Goal: Task Accomplishment & Management: Contribute content

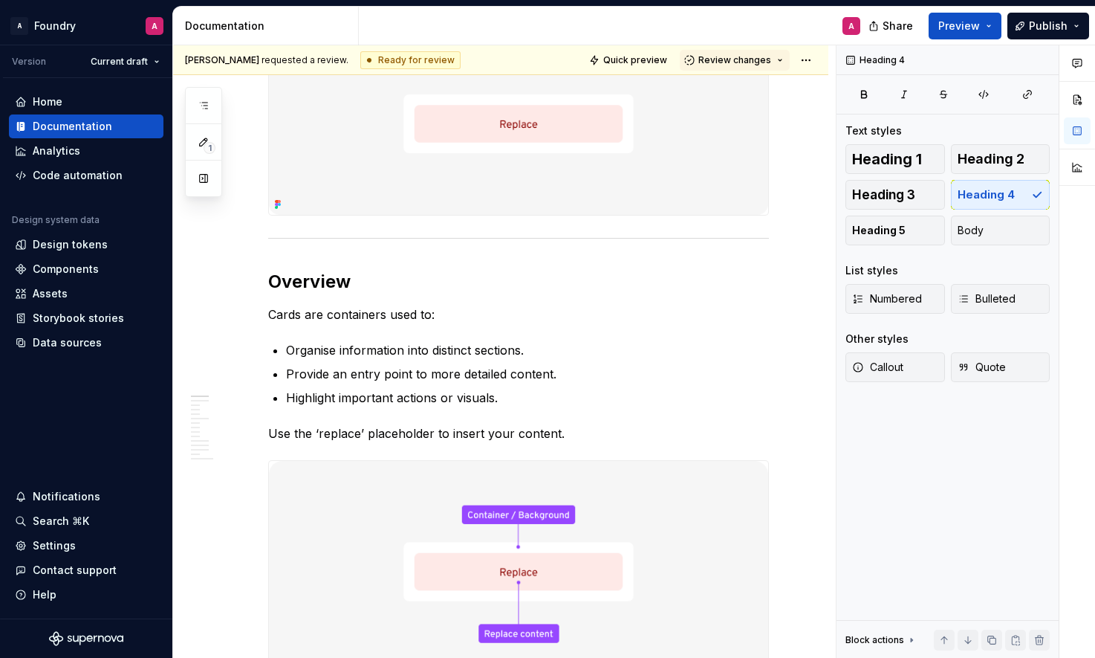
scroll to position [395, 0]
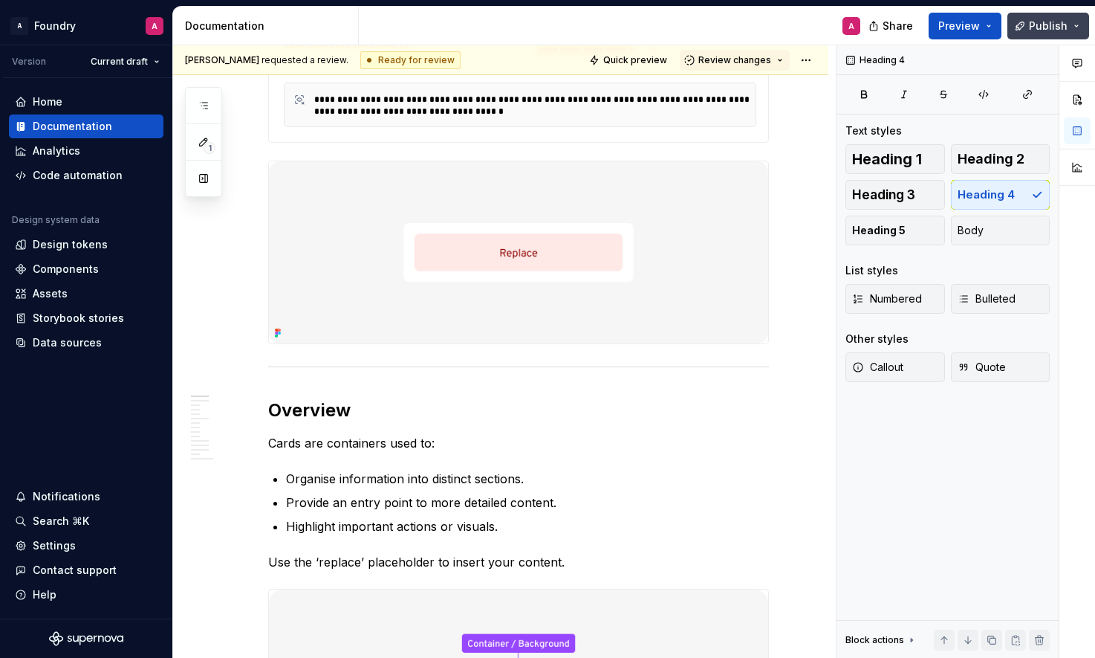
click at [1073, 22] on button "Publish" at bounding box center [1049, 26] width 82 height 27
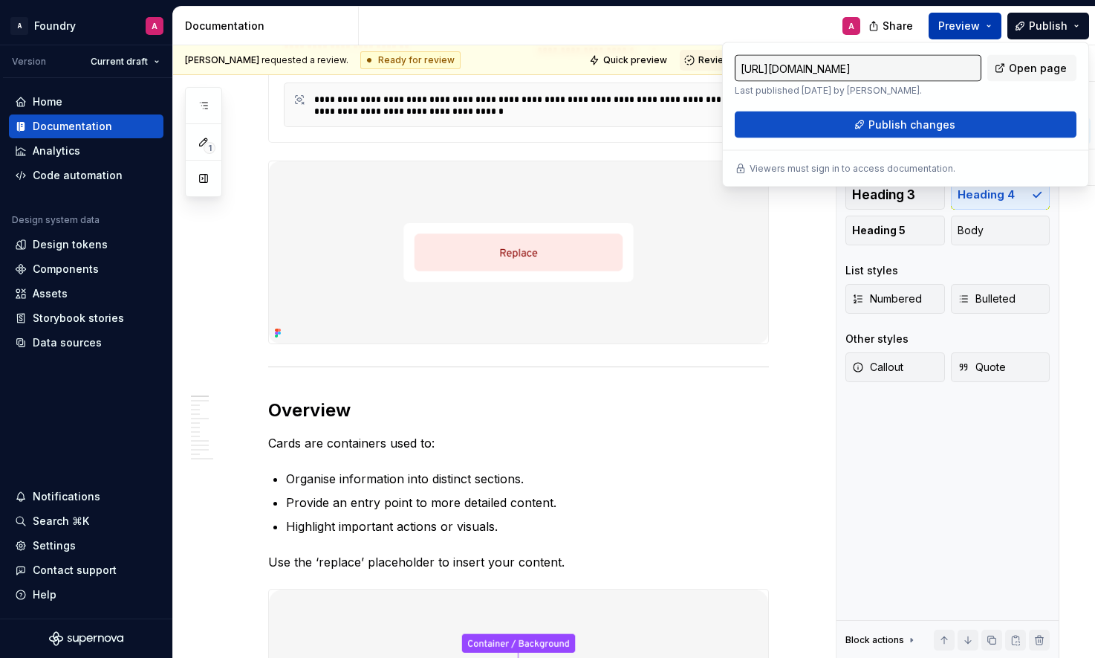
click at [995, 22] on button "Preview" at bounding box center [965, 26] width 73 height 27
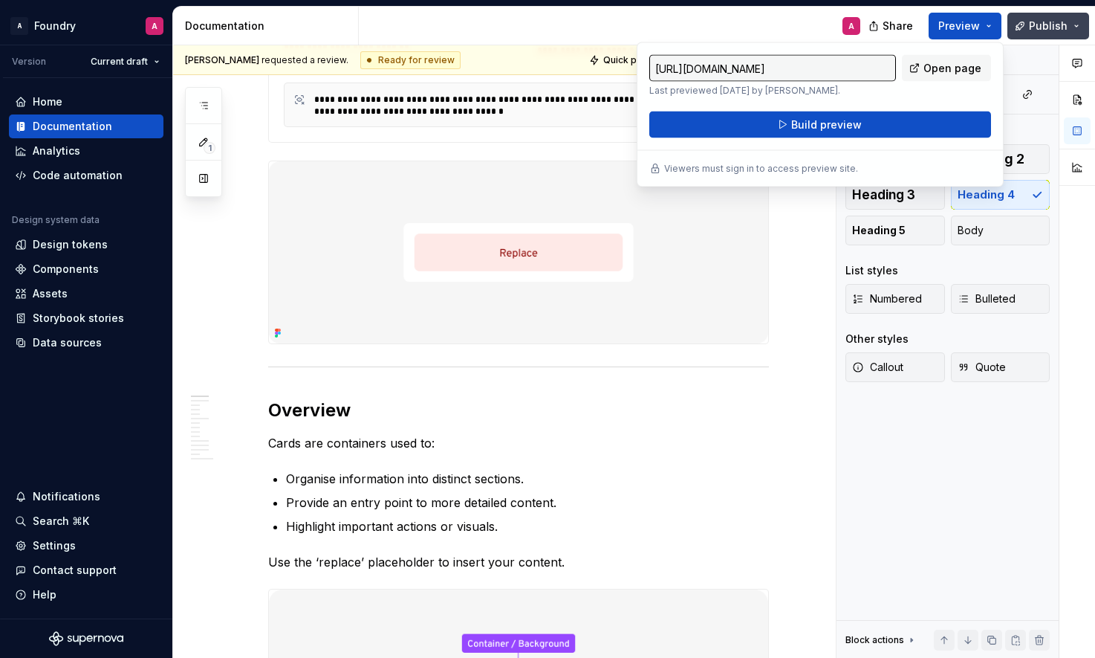
click at [1061, 25] on span "Publish" at bounding box center [1048, 26] width 39 height 15
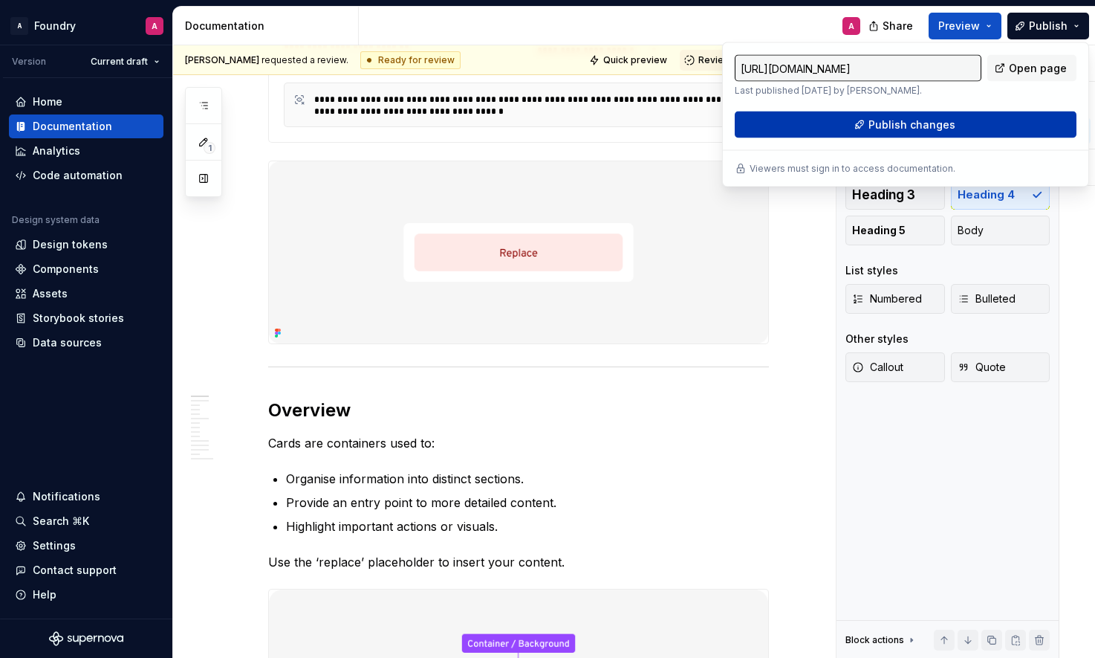
click at [910, 128] on span "Publish changes" at bounding box center [912, 124] width 87 height 15
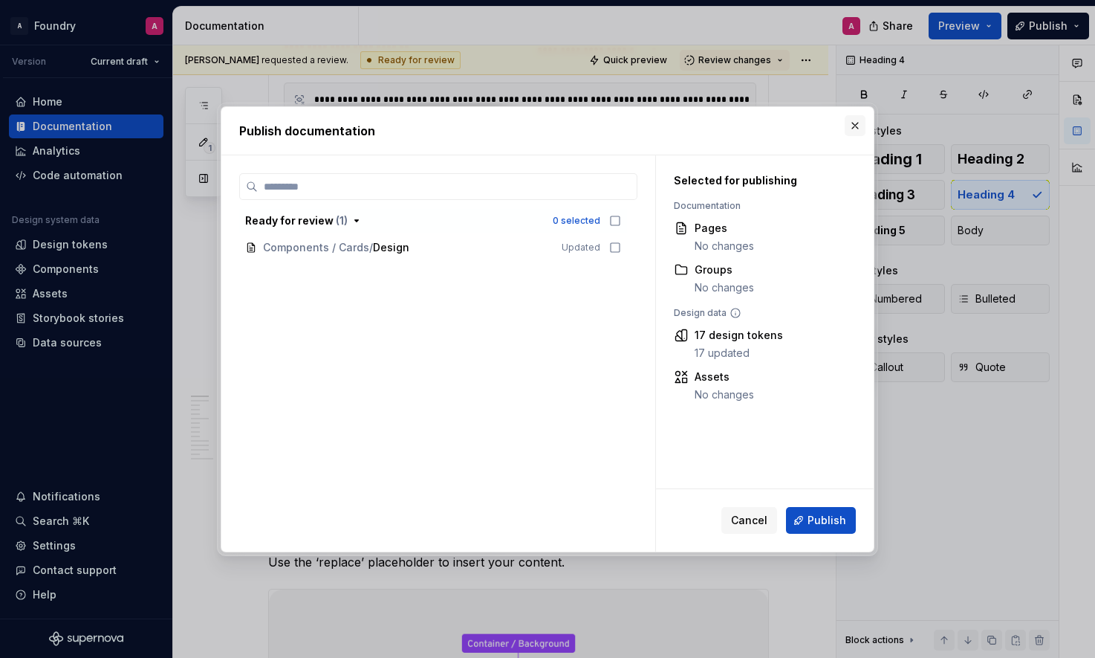
click at [859, 126] on button "button" at bounding box center [855, 125] width 21 height 21
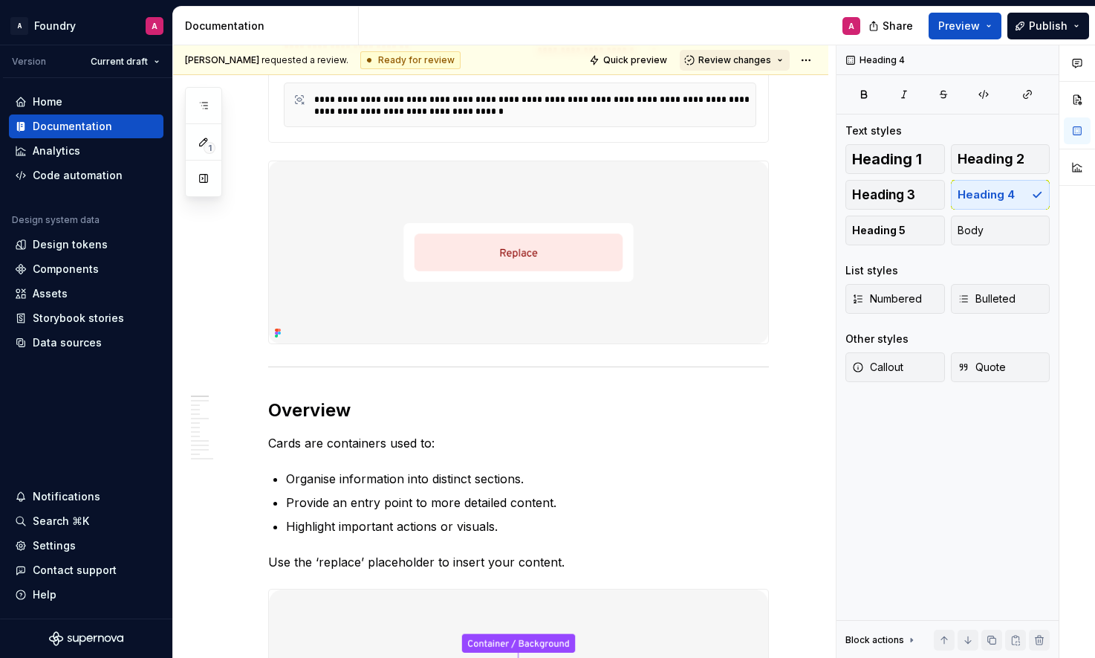
click at [785, 69] on button "Review changes" at bounding box center [735, 60] width 110 height 21
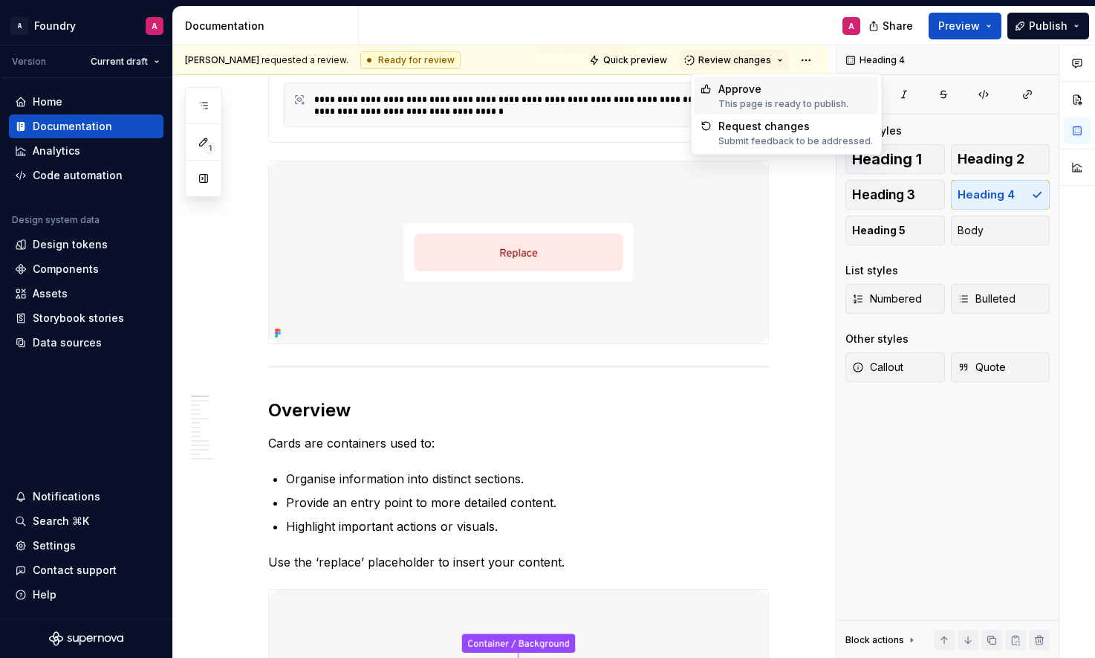
click at [769, 98] on div "This page is ready to publish." at bounding box center [784, 104] width 130 height 12
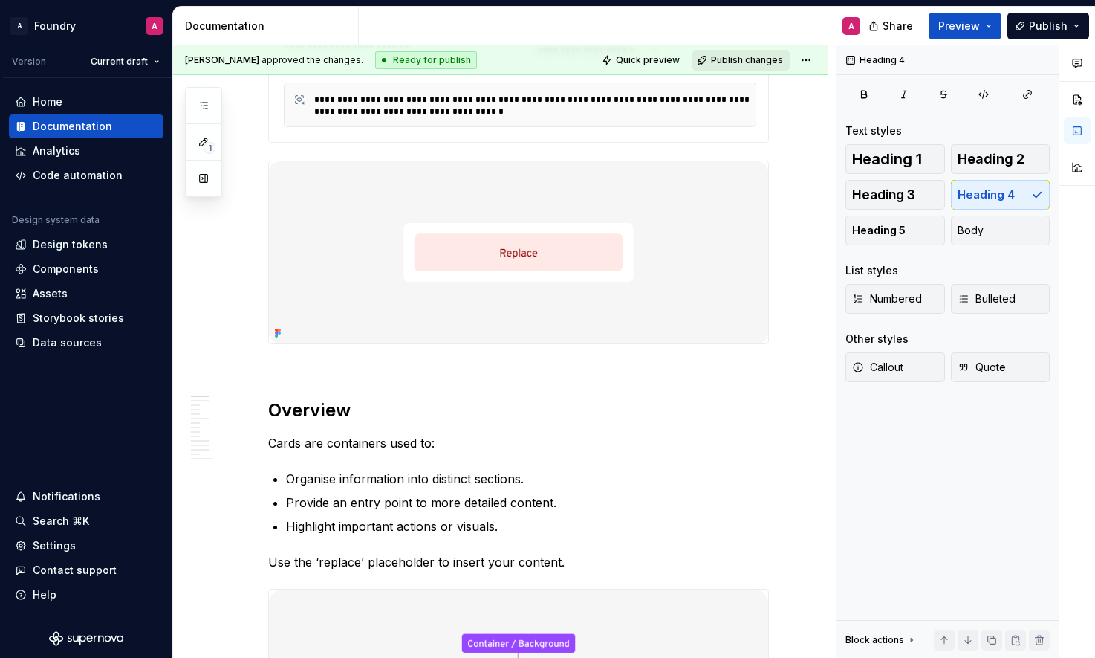
click at [742, 57] on span "Publish changes" at bounding box center [747, 60] width 72 height 12
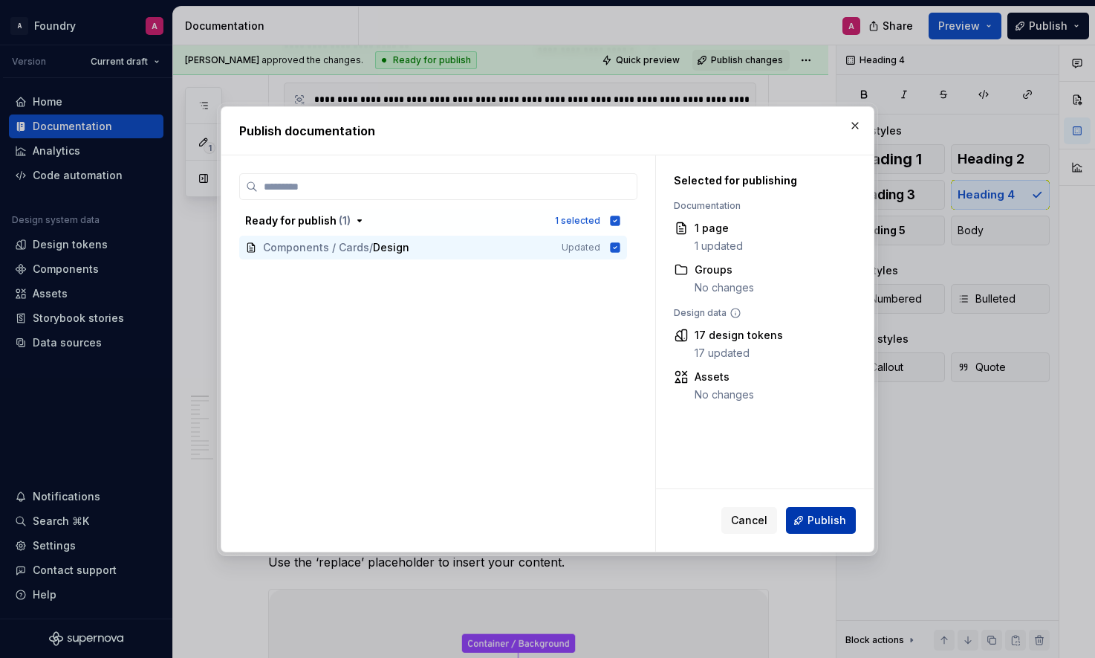
click at [826, 515] on span "Publish" at bounding box center [827, 520] width 39 height 15
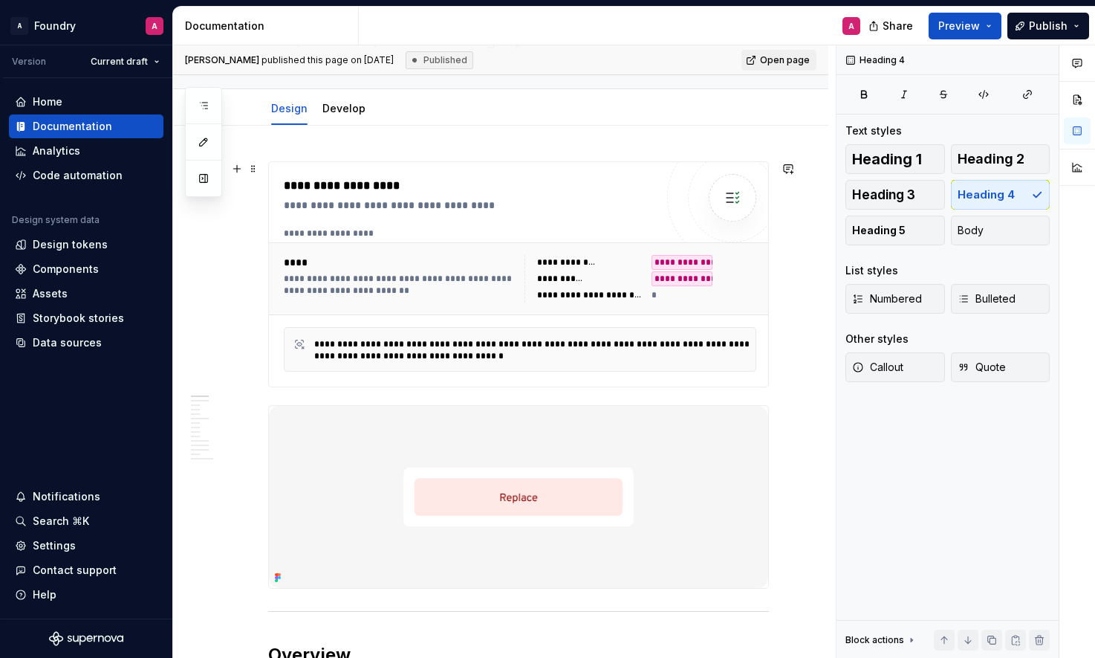
scroll to position [0, 0]
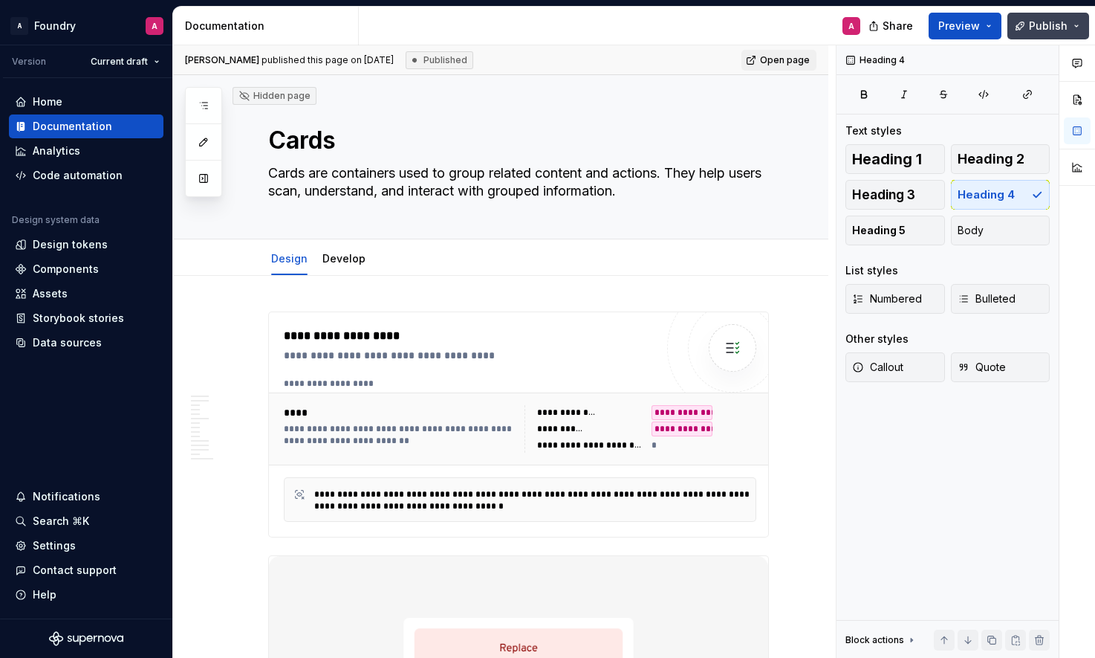
click at [1062, 20] on span "Publish" at bounding box center [1048, 26] width 39 height 15
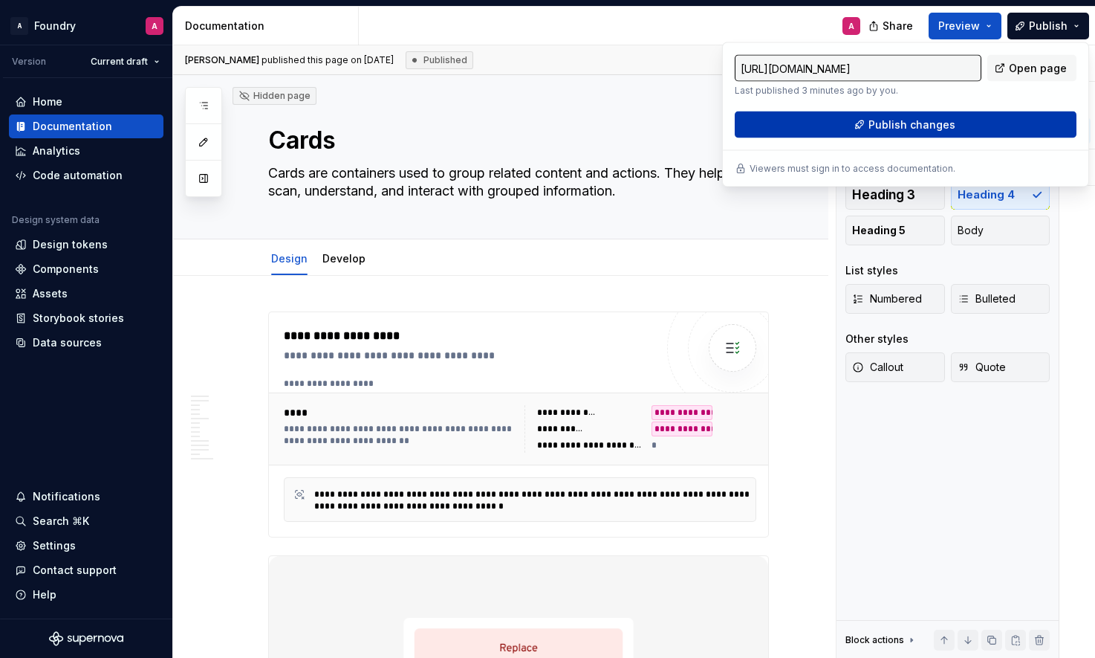
click at [892, 126] on span "Publish changes" at bounding box center [912, 124] width 87 height 15
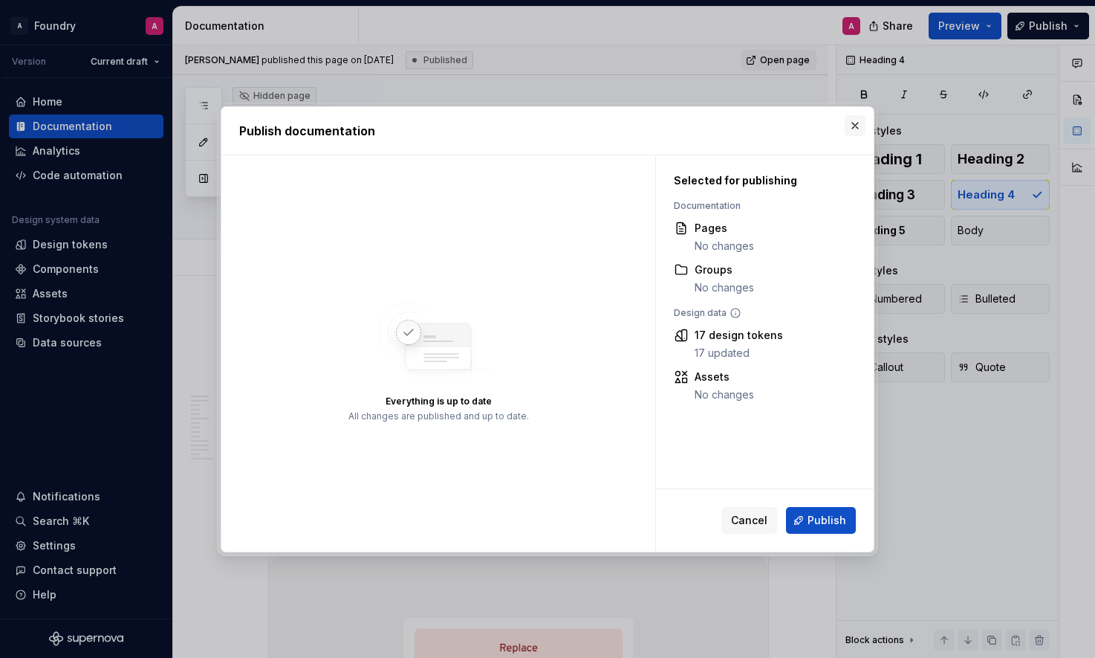
click at [856, 118] on button "button" at bounding box center [855, 125] width 21 height 21
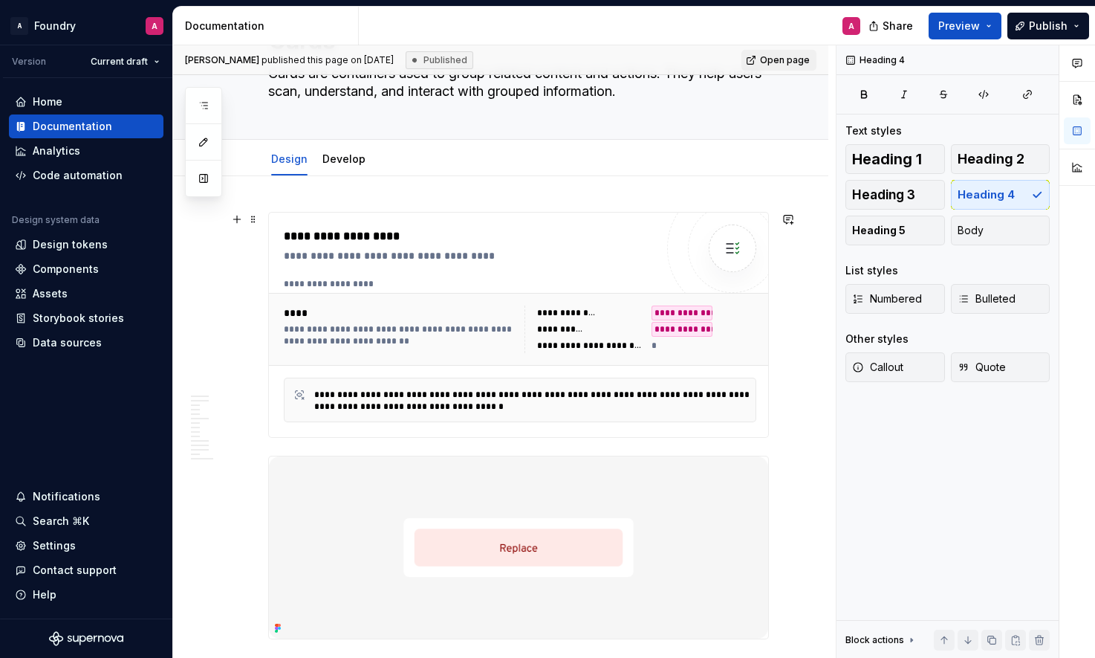
scroll to position [106, 0]
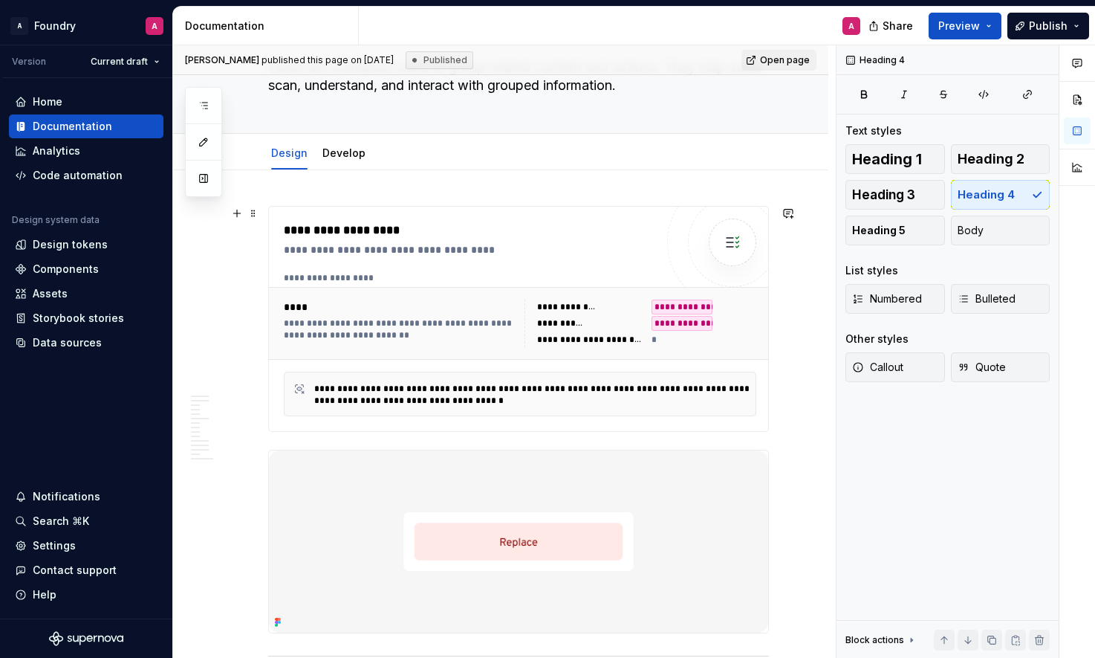
click at [713, 314] on div "**********" at bounding box center [682, 306] width 61 height 15
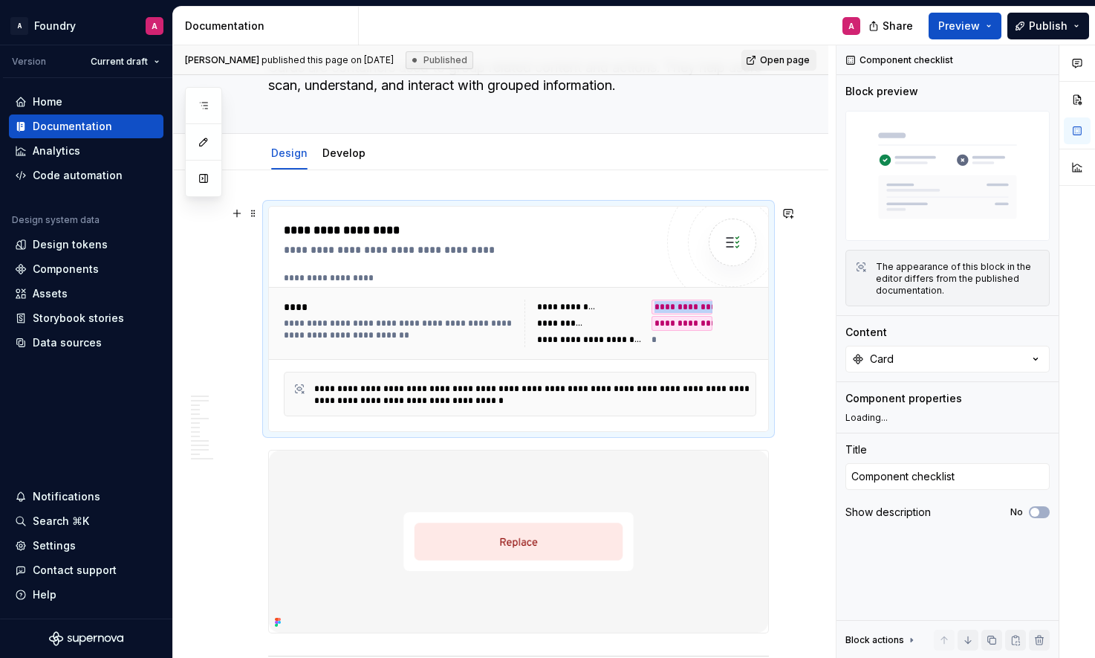
click at [657, 313] on div "**********" at bounding box center [682, 306] width 61 height 15
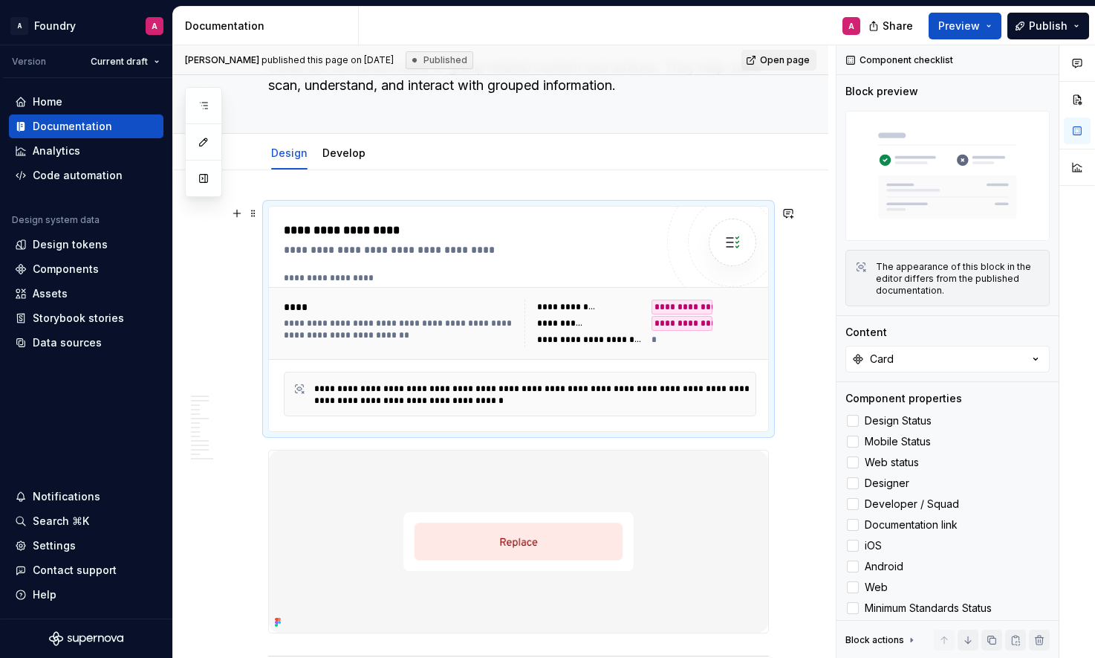
click at [622, 314] on div "**********" at bounding box center [590, 306] width 106 height 15
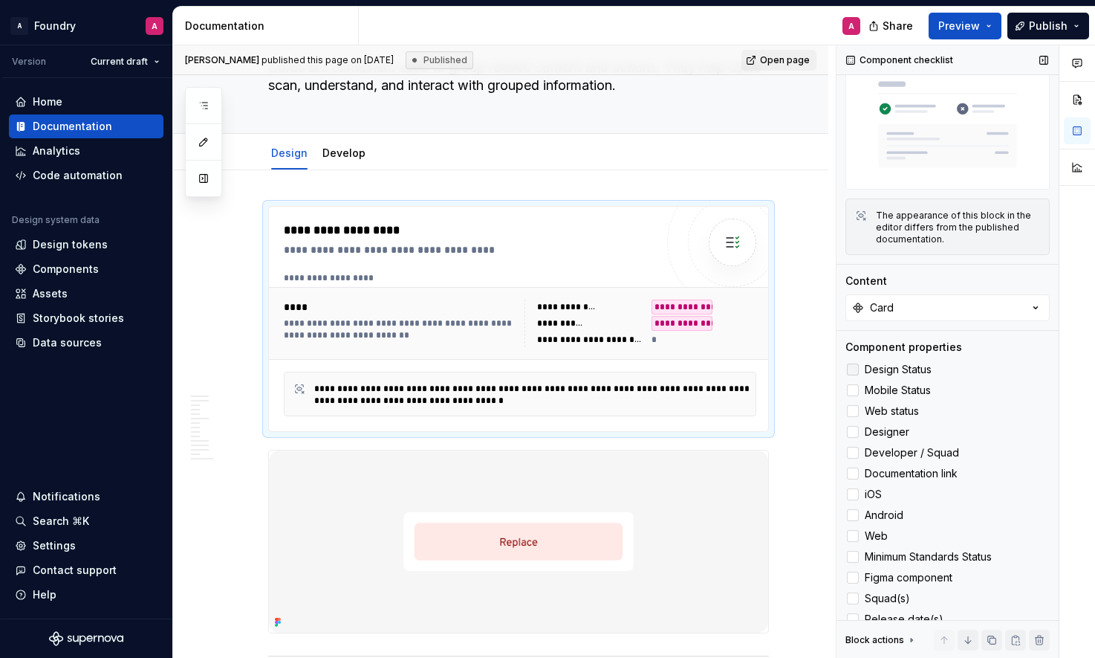
scroll to position [53, 0]
click at [854, 369] on div at bounding box center [853, 368] width 12 height 12
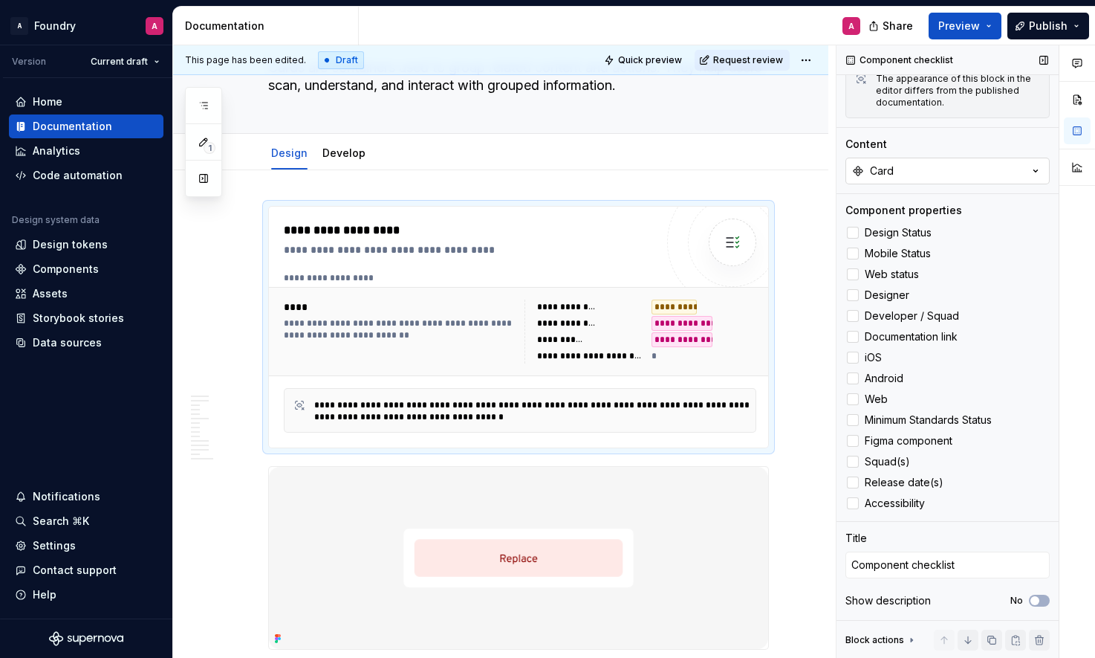
scroll to position [109, 0]
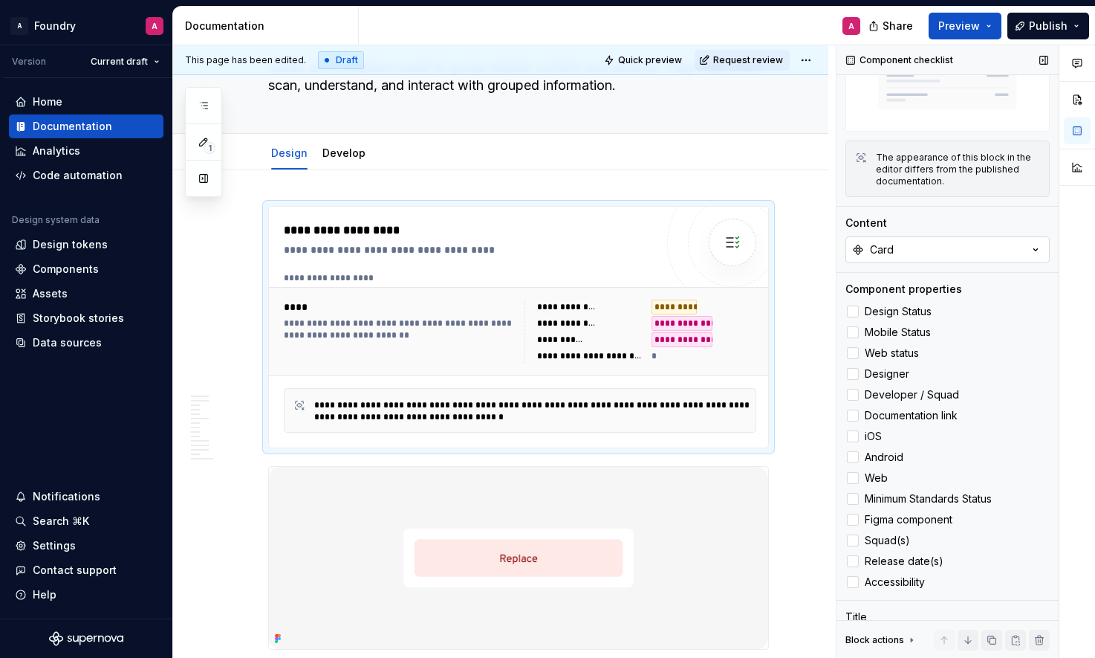
click at [1033, 246] on icon "button" at bounding box center [1035, 249] width 15 height 15
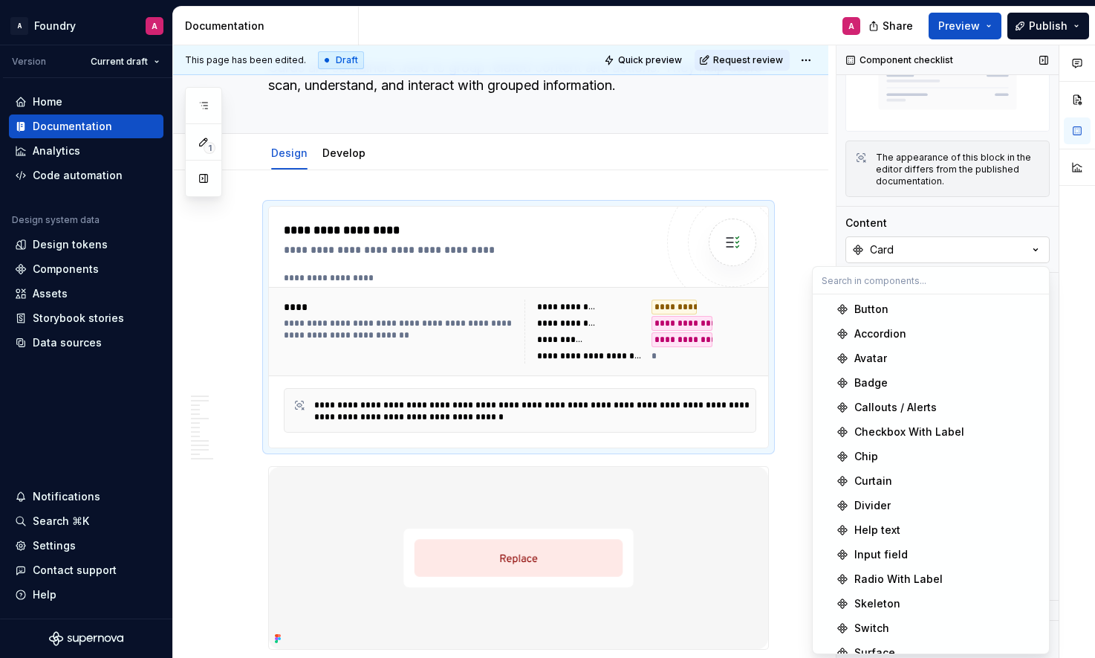
click at [1033, 247] on icon "button" at bounding box center [1035, 249] width 15 height 15
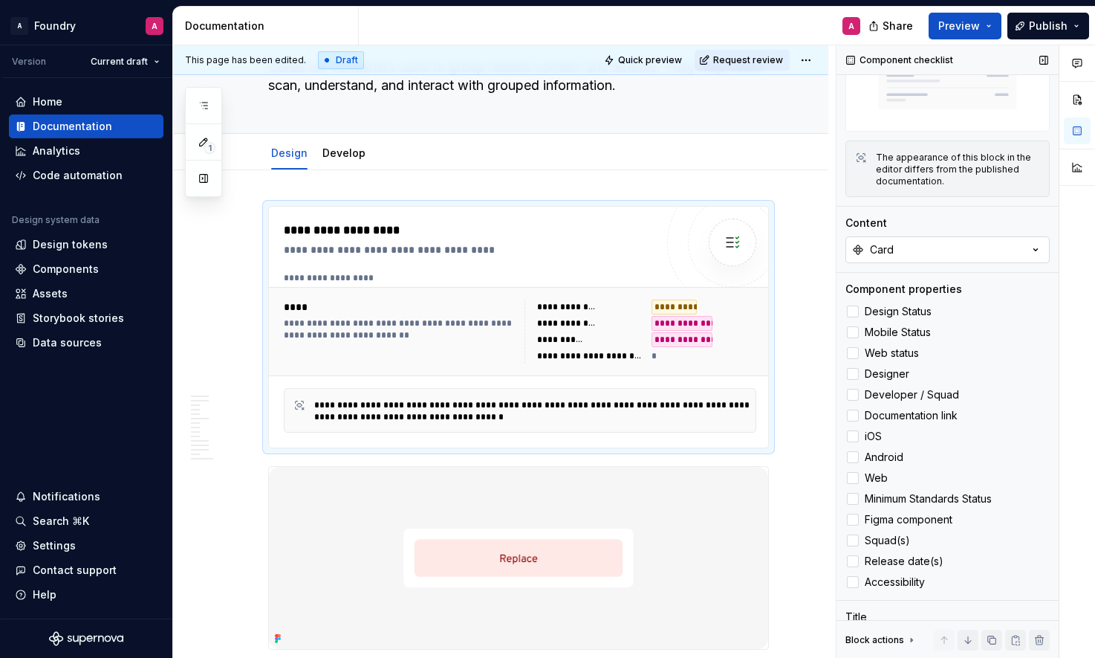
click at [1033, 247] on icon "button" at bounding box center [1035, 249] width 15 height 15
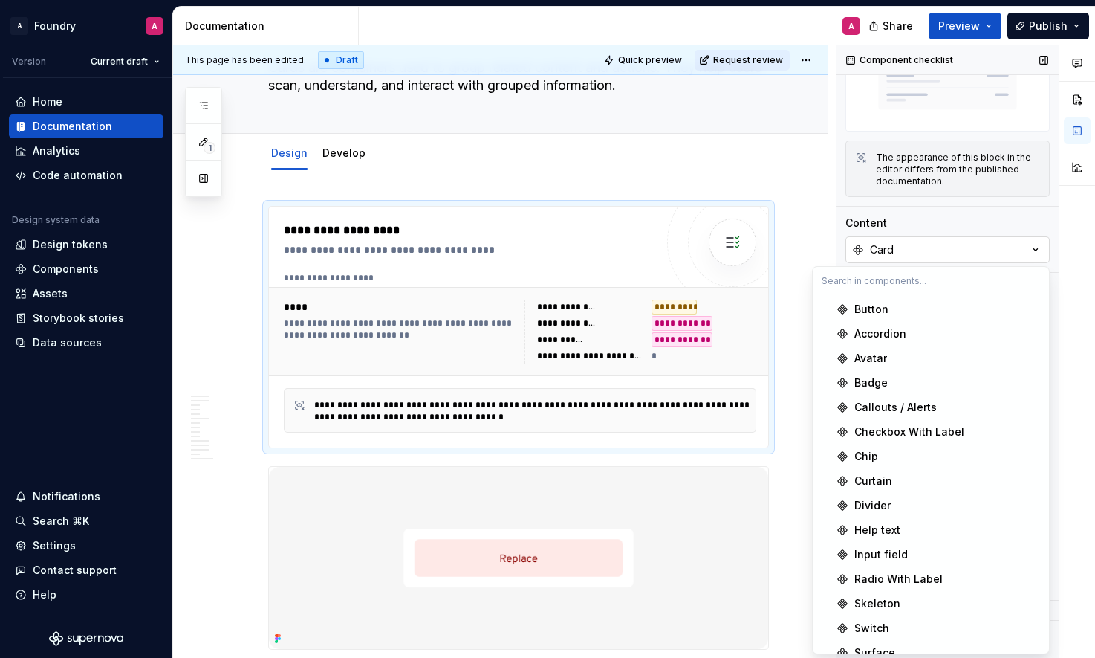
click at [1034, 246] on icon "button" at bounding box center [1035, 249] width 15 height 15
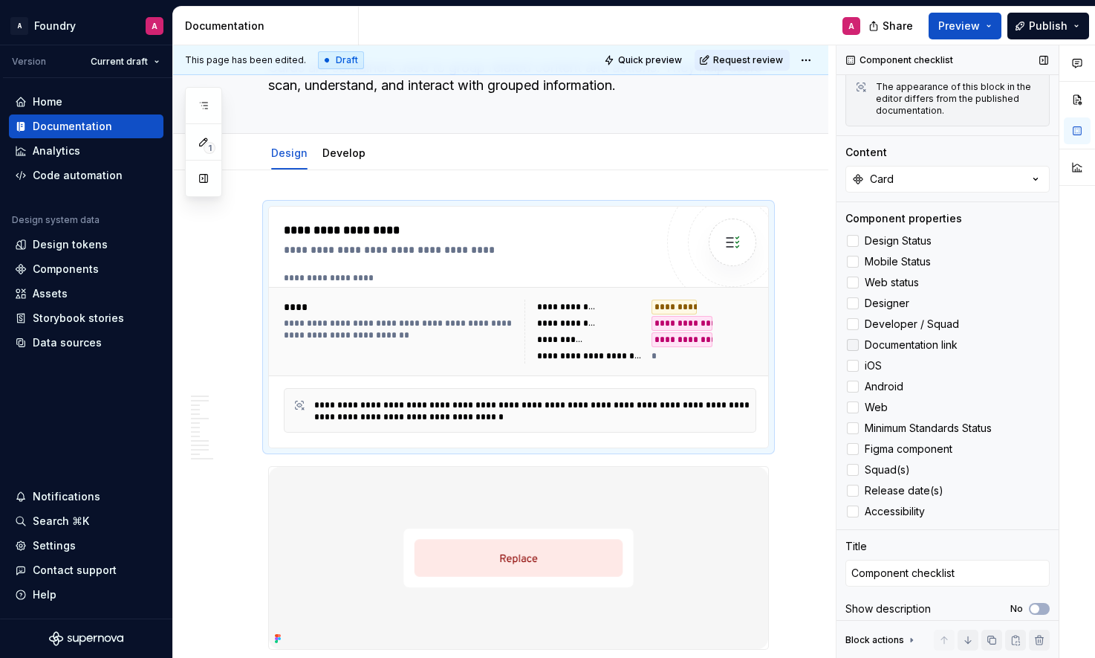
scroll to position [188, 0]
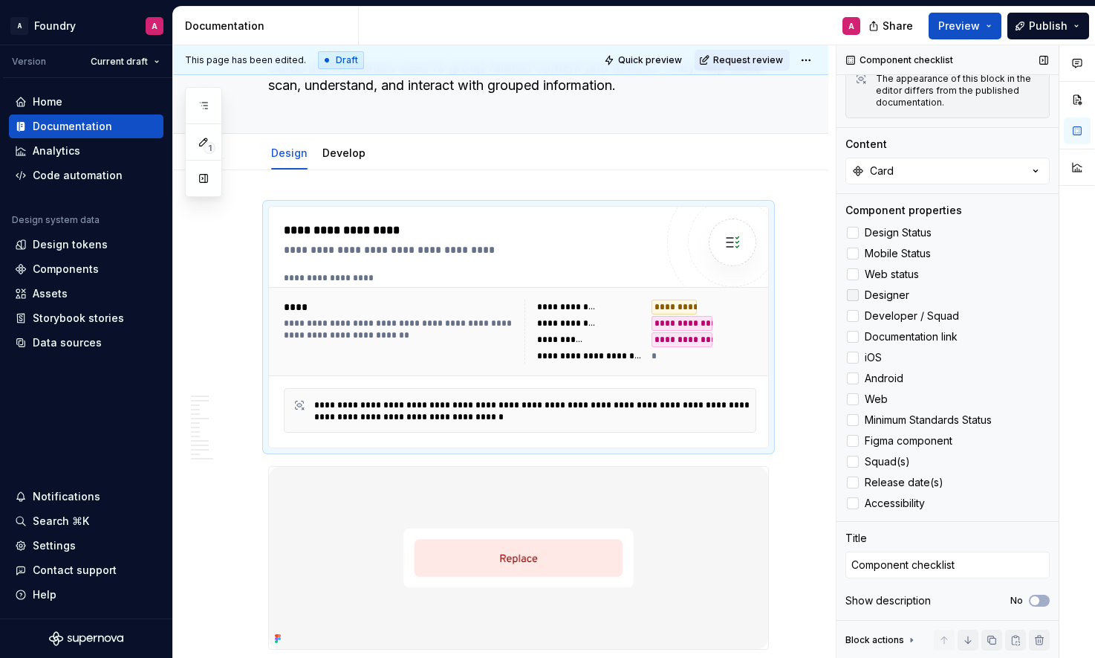
click at [855, 293] on div at bounding box center [853, 295] width 12 height 12
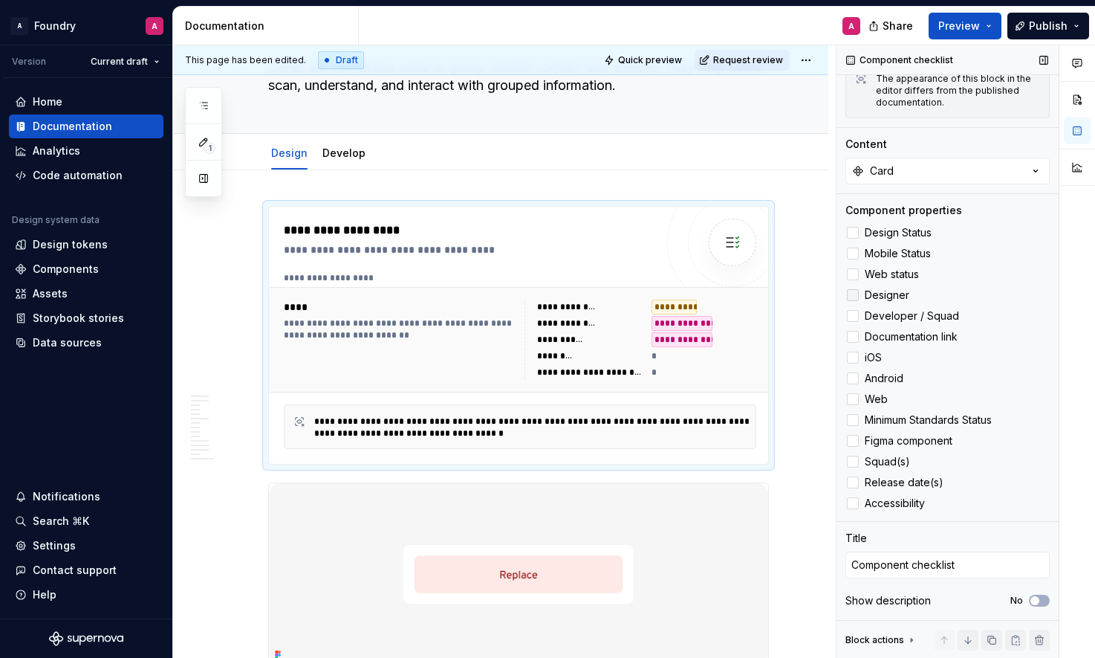
click at [853, 295] on polyline at bounding box center [853, 295] width 0 height 0
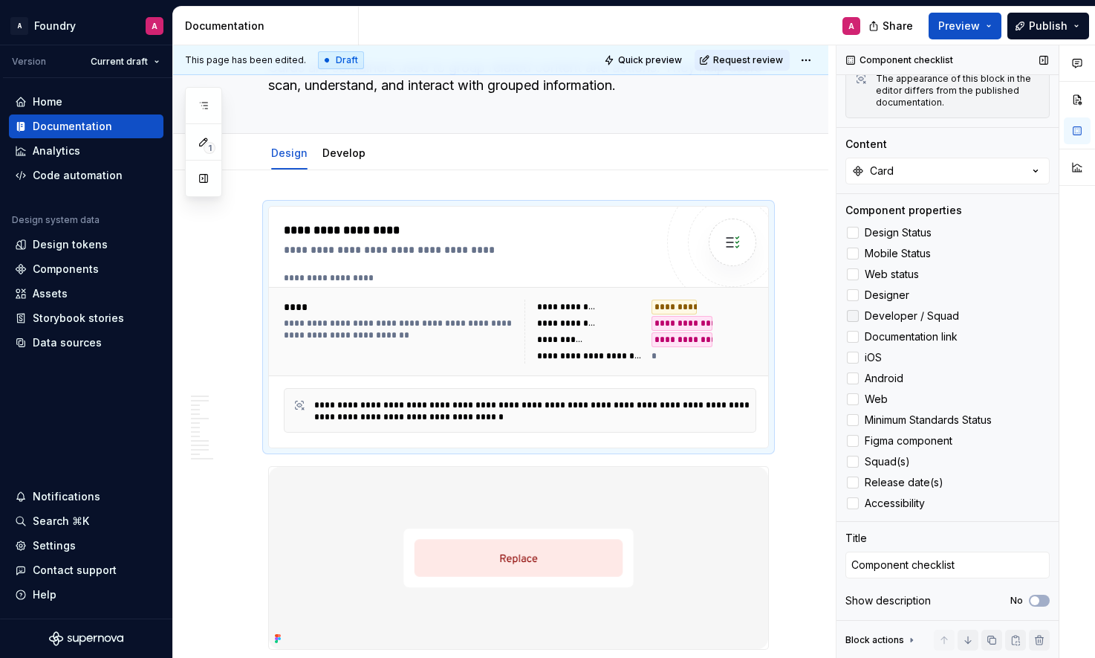
click at [852, 309] on label "Developer / Squad" at bounding box center [948, 316] width 204 height 18
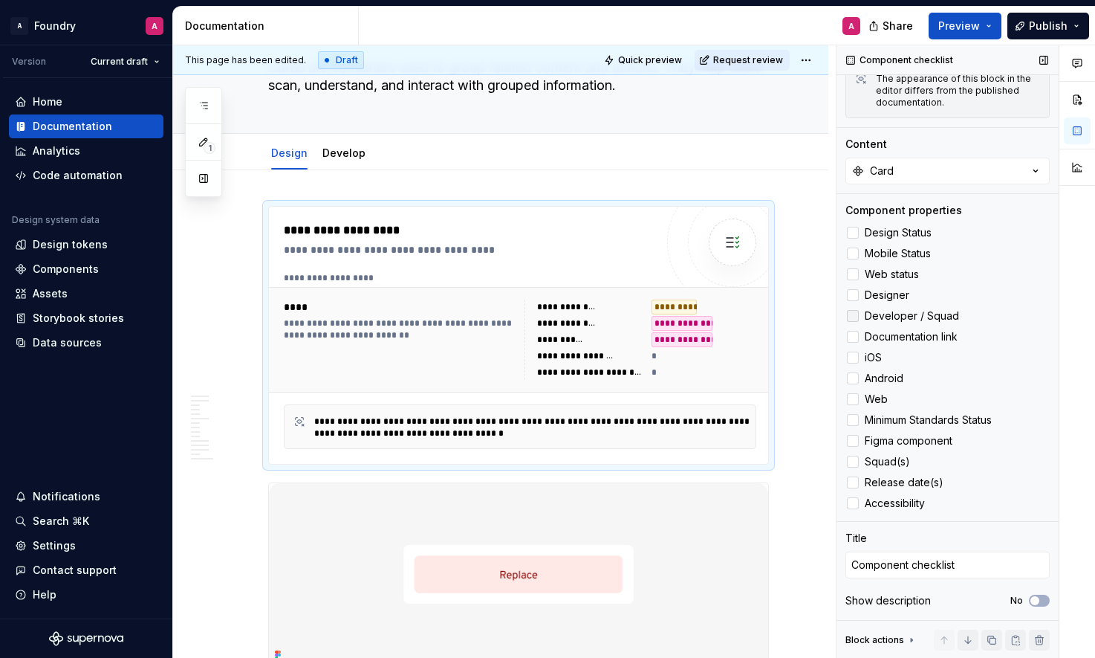
click at [853, 316] on icon at bounding box center [853, 316] width 0 height 0
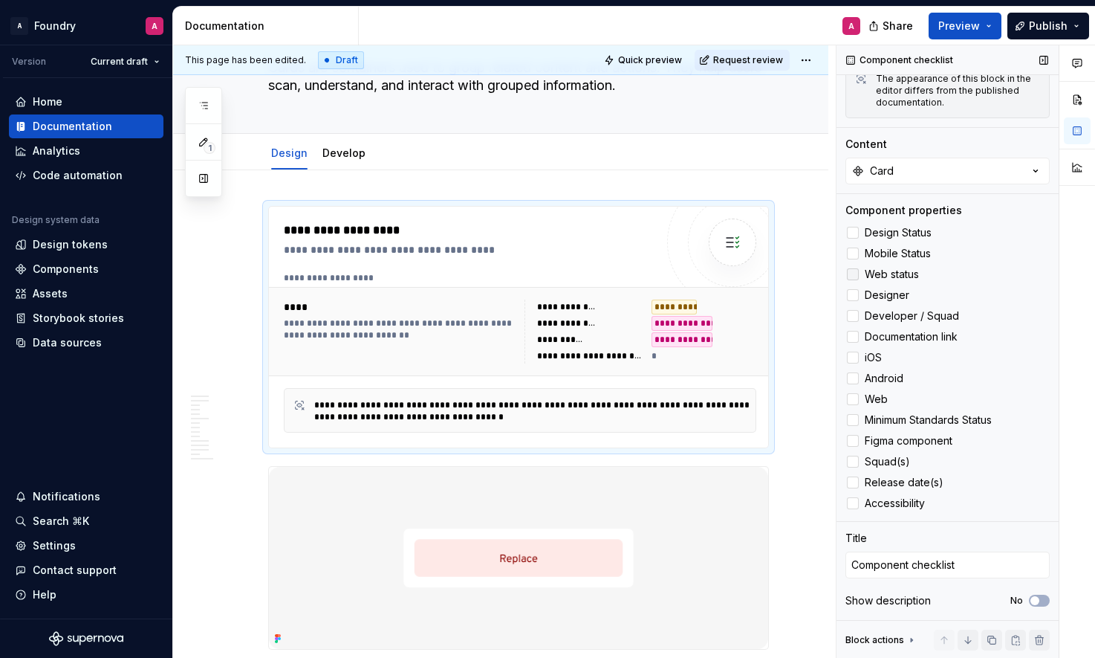
click at [853, 274] on icon at bounding box center [853, 274] width 0 height 0
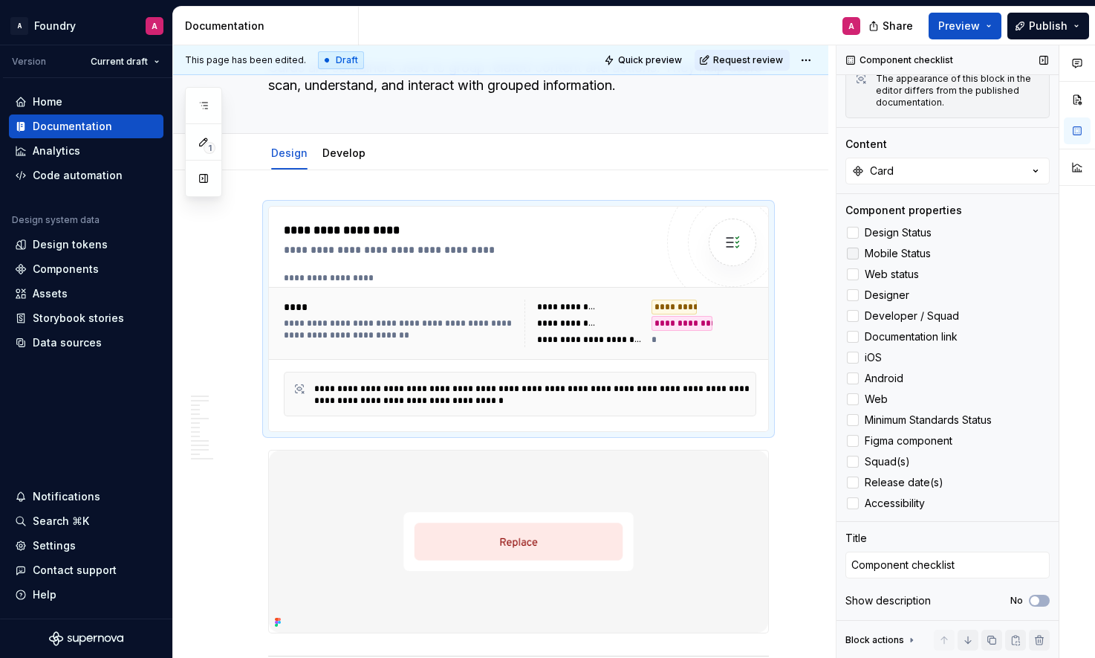
click at [853, 253] on icon at bounding box center [853, 253] width 0 height 0
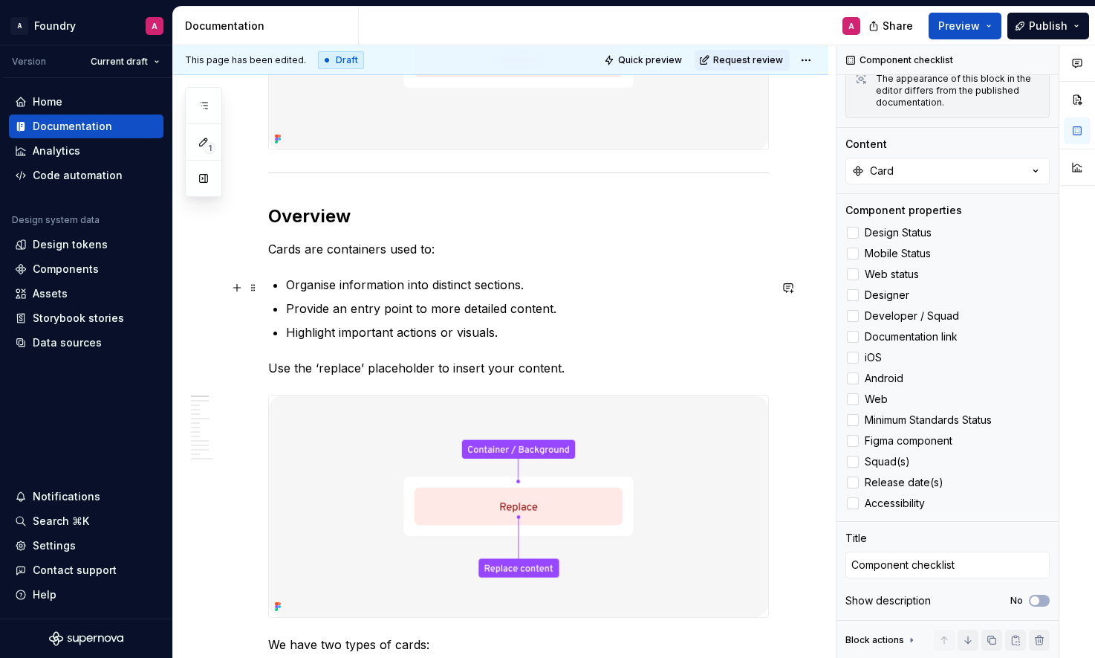
scroll to position [334, 0]
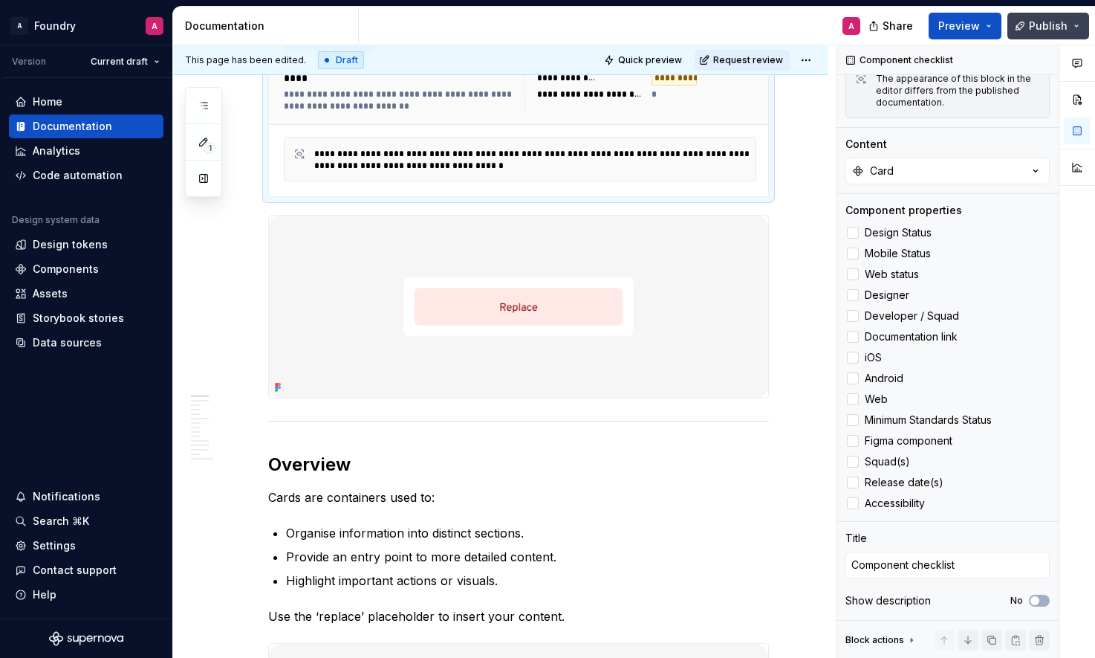
click at [1050, 27] on span "Publish" at bounding box center [1048, 26] width 39 height 15
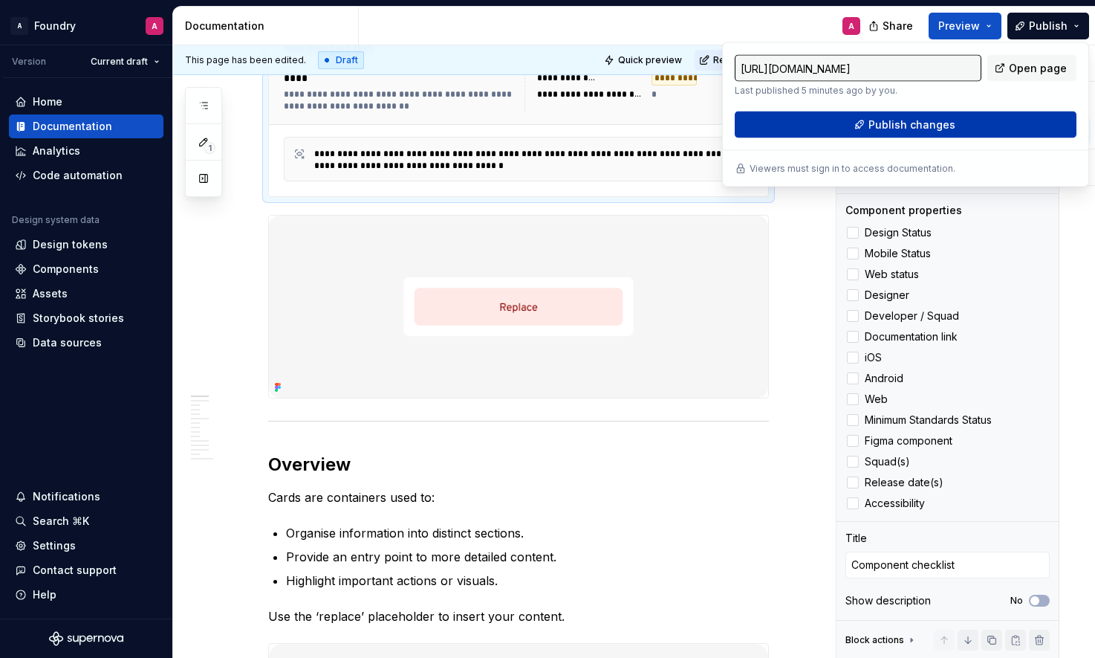
click at [906, 121] on span "Publish changes" at bounding box center [912, 124] width 87 height 15
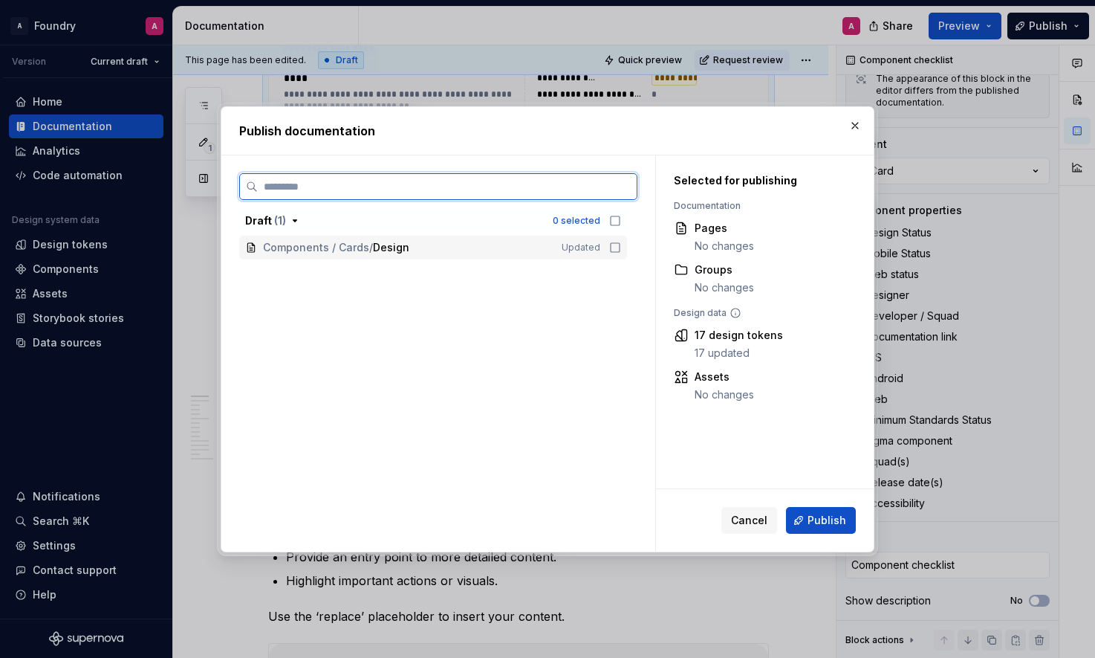
click at [621, 242] on icon at bounding box center [615, 248] width 12 height 12
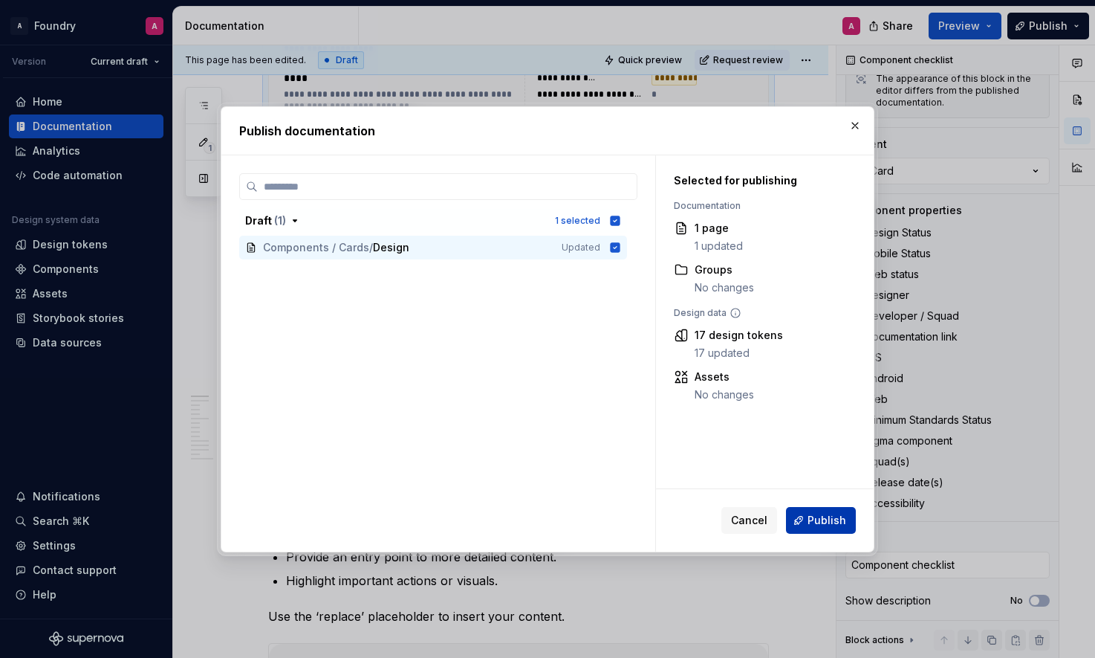
click at [824, 522] on span "Publish" at bounding box center [827, 520] width 39 height 15
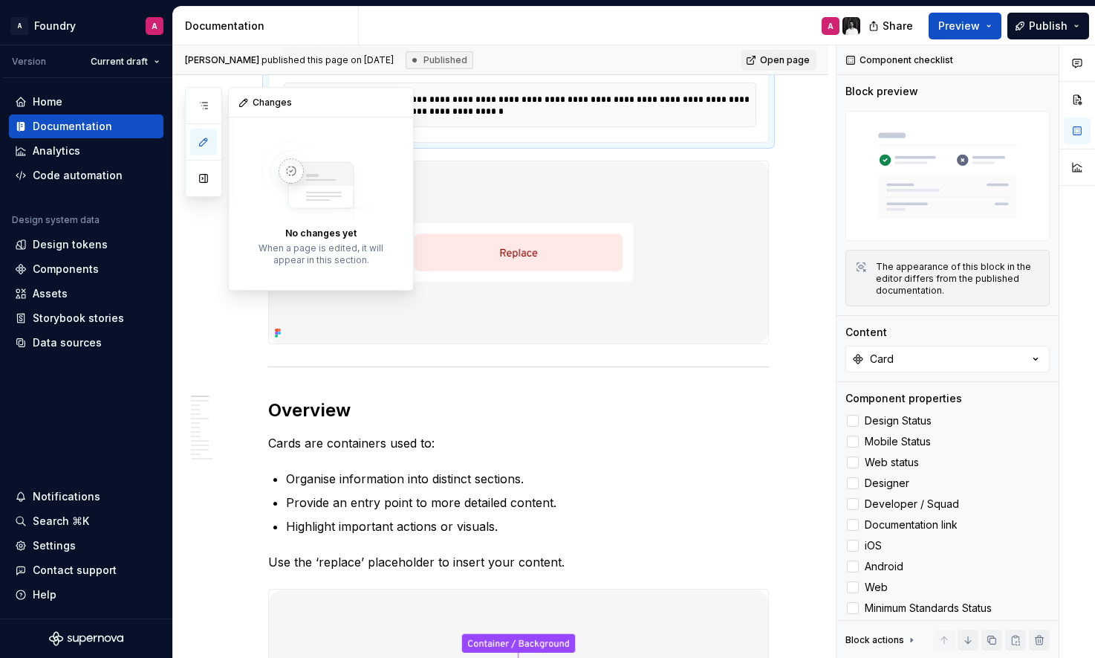
scroll to position [0, 0]
click at [201, 143] on icon "button" at bounding box center [204, 142] width 12 height 12
click at [210, 106] on button "button" at bounding box center [203, 105] width 27 height 27
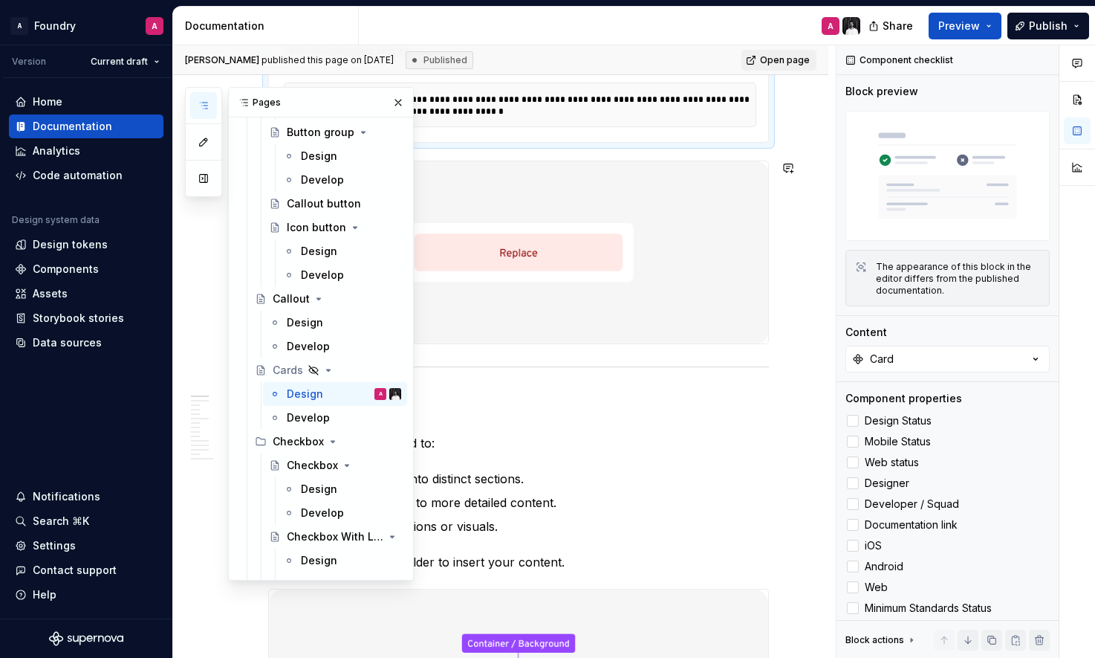
scroll to position [1387, 0]
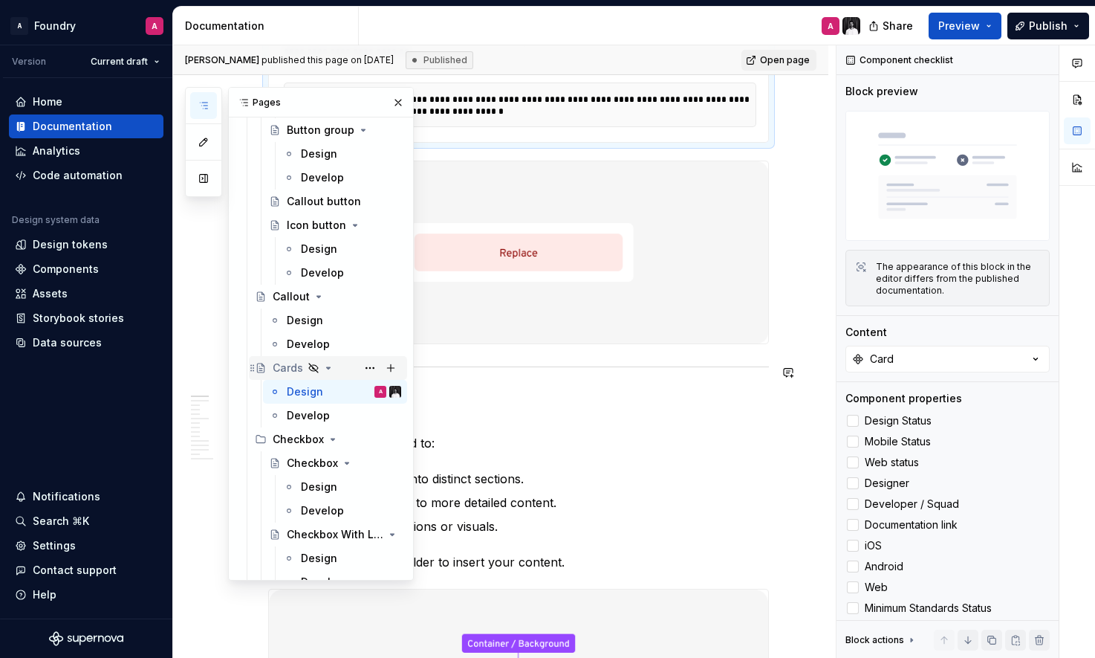
click at [314, 369] on icon "Page tree" at bounding box center [313, 367] width 9 height 9
click at [320, 366] on div "Cards" at bounding box center [337, 367] width 129 height 21
click at [366, 366] on button "Page tree" at bounding box center [370, 367] width 21 height 21
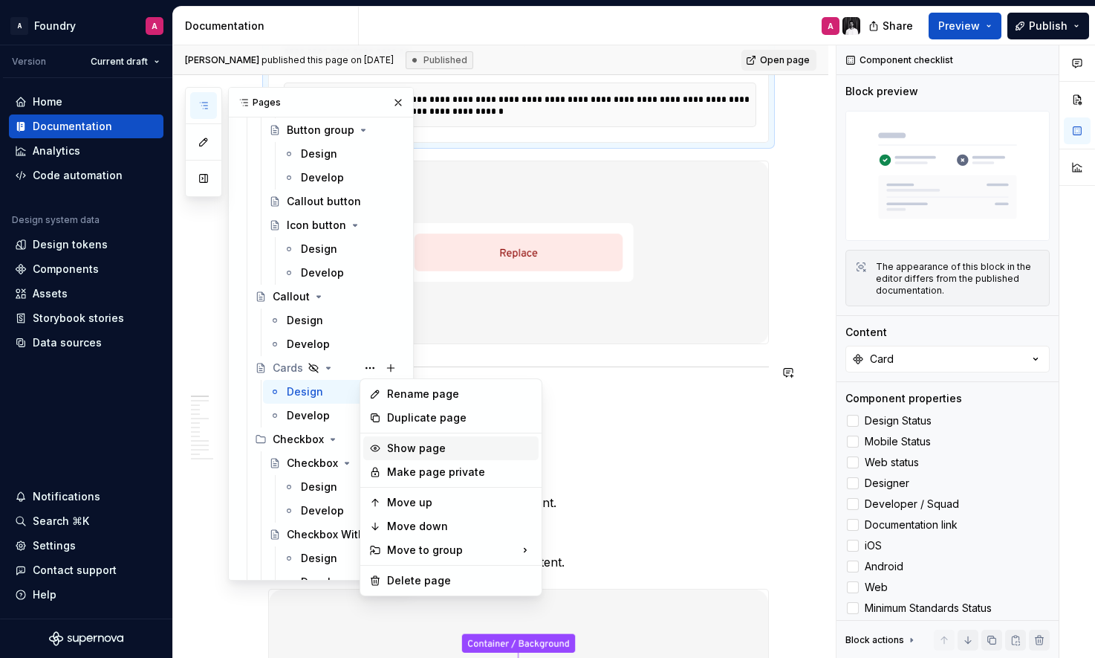
click at [414, 450] on div "Show page" at bounding box center [460, 448] width 146 height 15
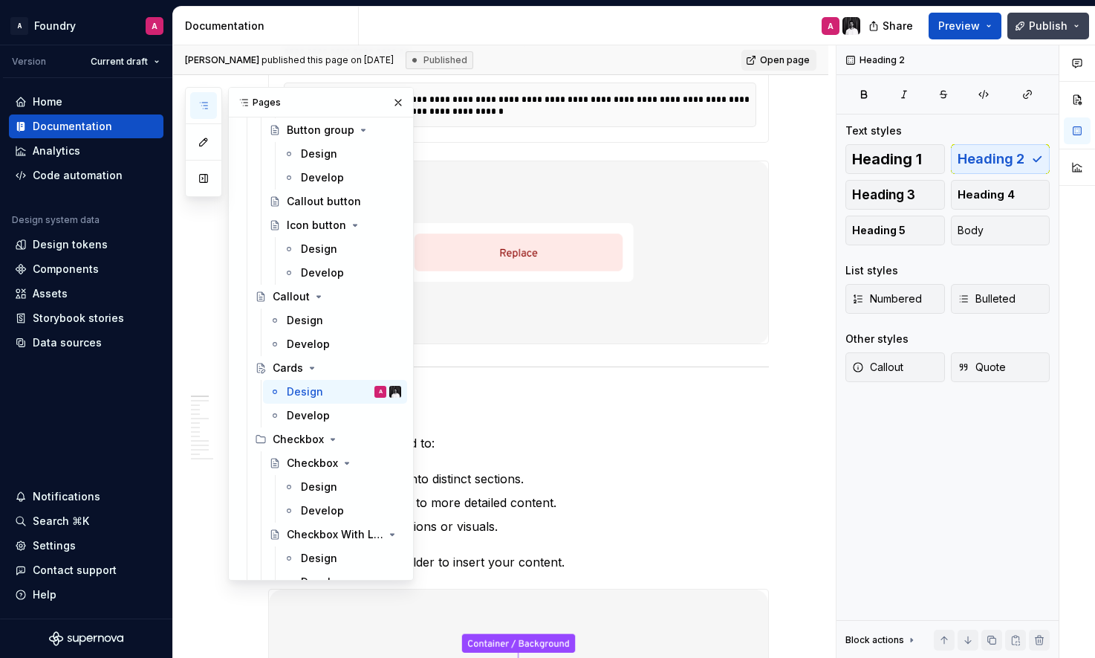
click at [1043, 22] on span "Publish" at bounding box center [1048, 26] width 39 height 15
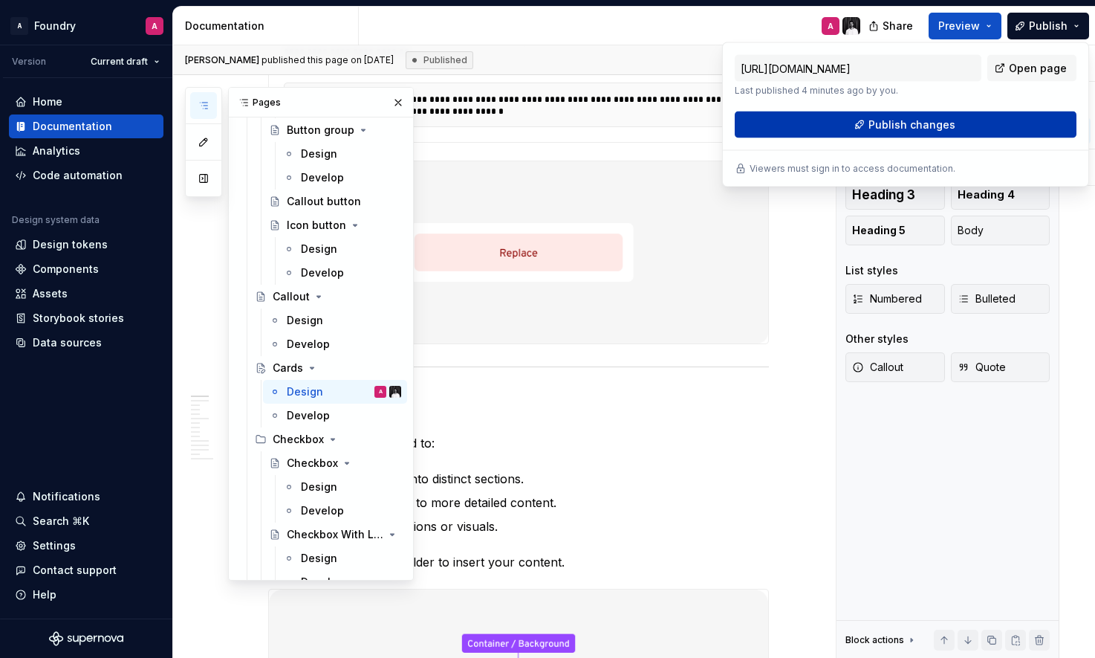
click at [915, 126] on span "Publish changes" at bounding box center [912, 124] width 87 height 15
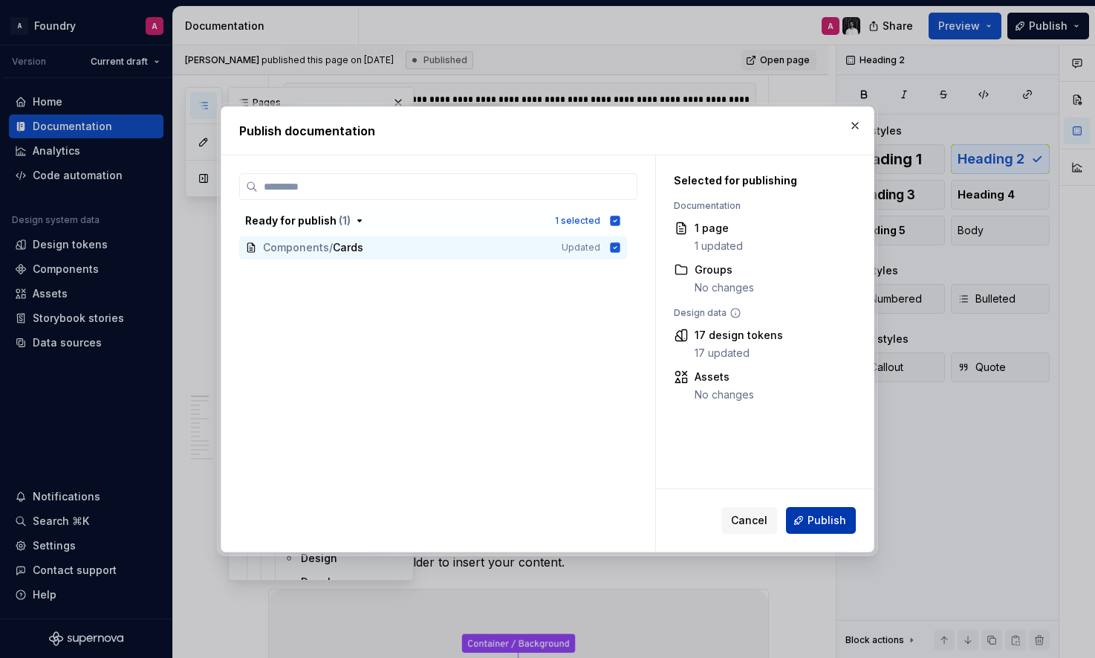
click at [817, 526] on span "Publish" at bounding box center [827, 520] width 39 height 15
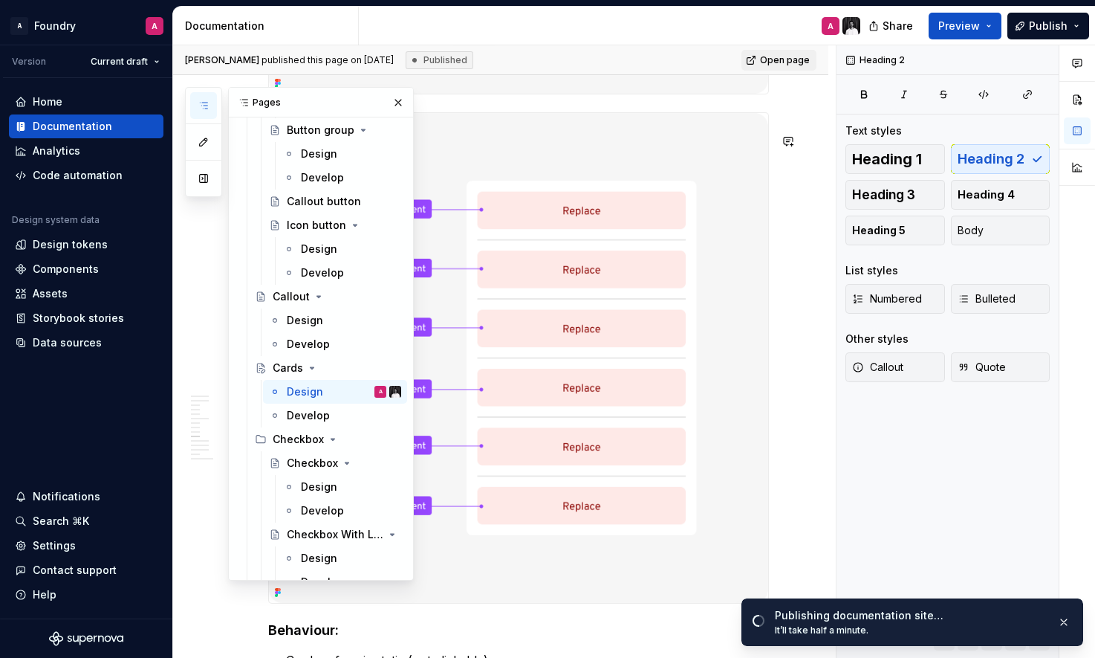
scroll to position [3427, 0]
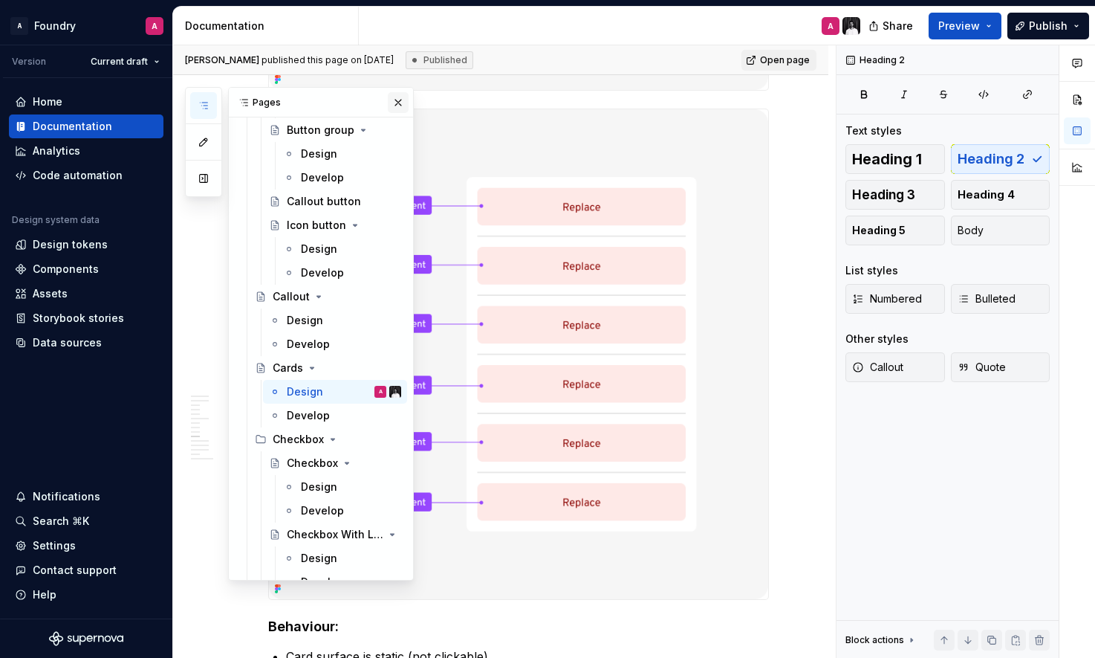
click at [393, 100] on button "button" at bounding box center [398, 102] width 21 height 21
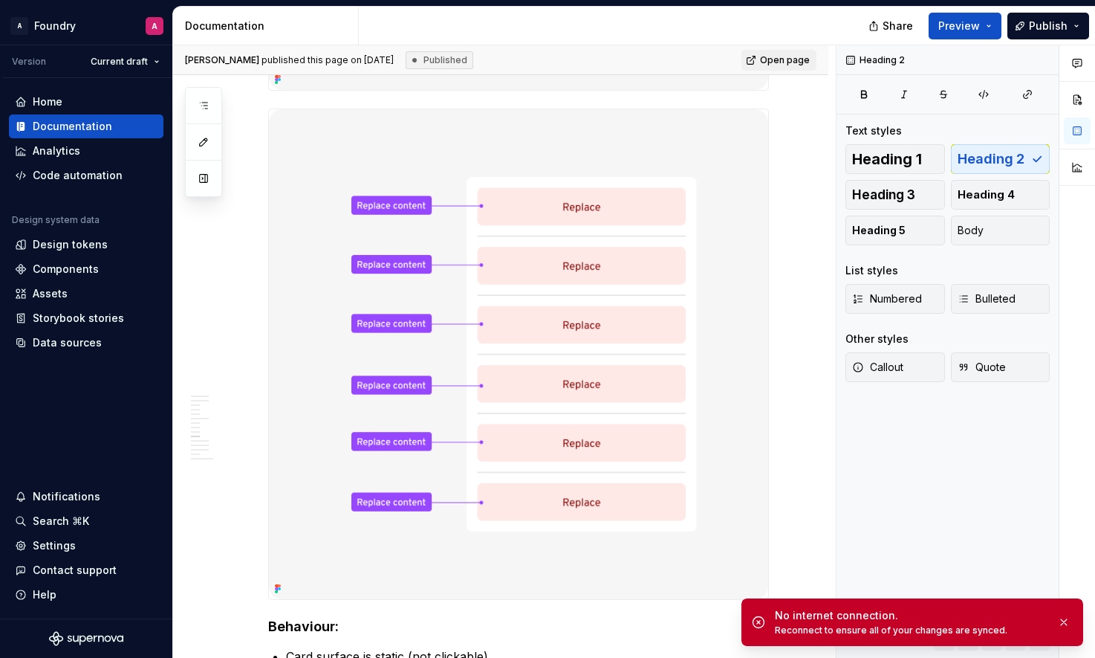
type textarea "*"
